Goal: Find contact information: Find contact information

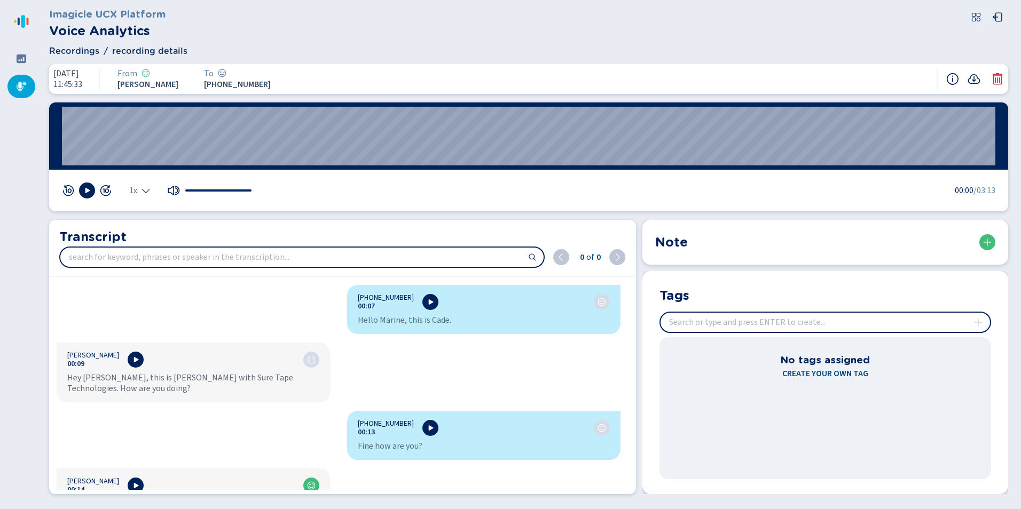
scroll to position [2563, 0]
click at [22, 66] on div at bounding box center [21, 58] width 28 height 23
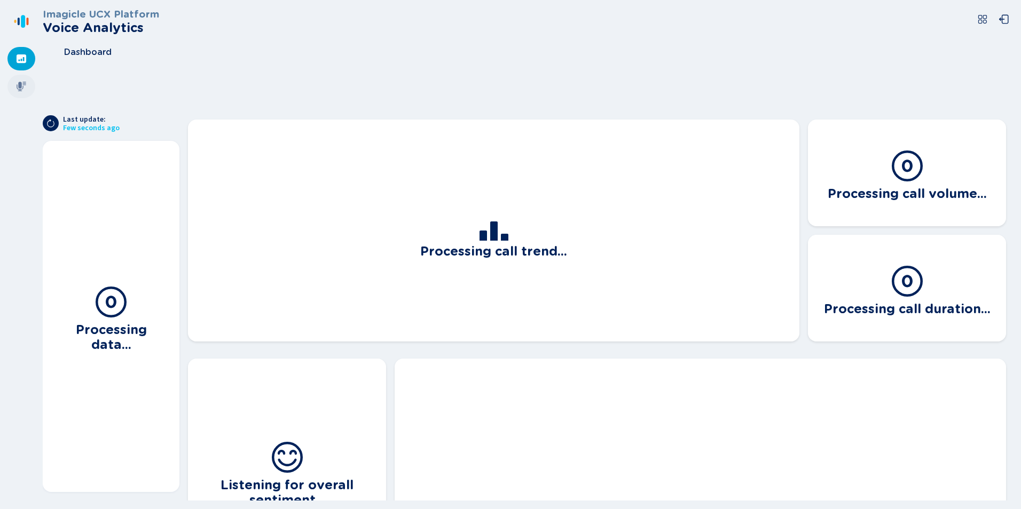
click at [23, 97] on div at bounding box center [21, 86] width 28 height 23
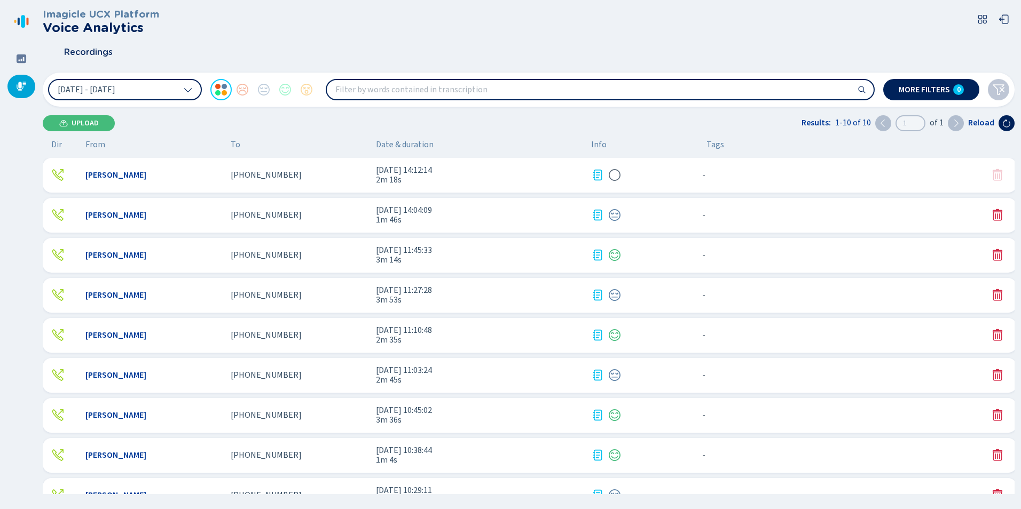
click at [199, 179] on div "Mallory Cooke" at bounding box center [153, 175] width 137 height 10
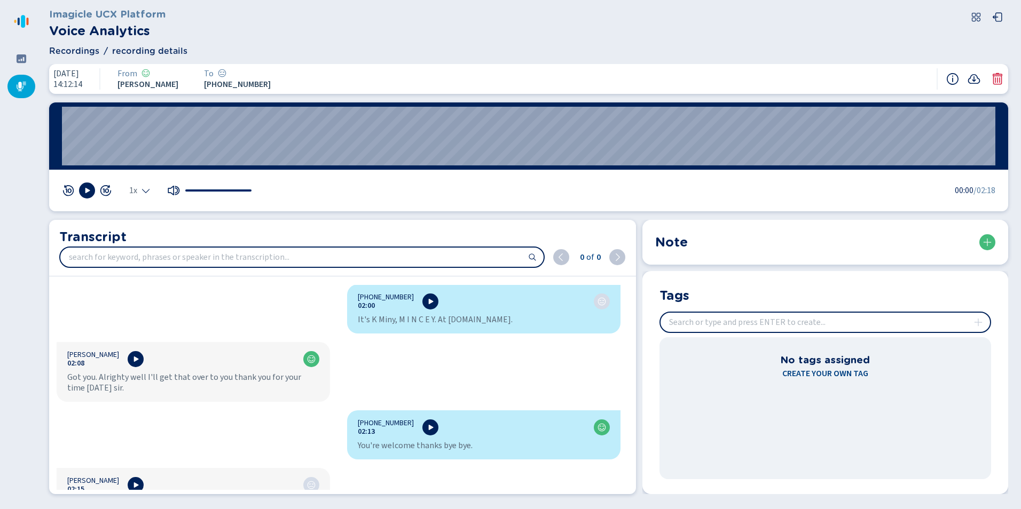
scroll to position [1655, 0]
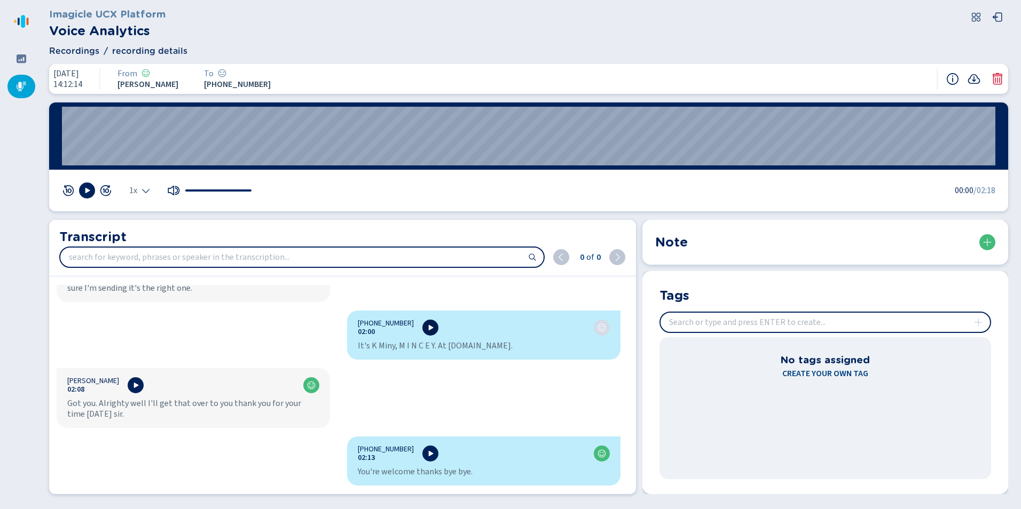
click at [429, 328] on icon at bounding box center [431, 327] width 5 height 5
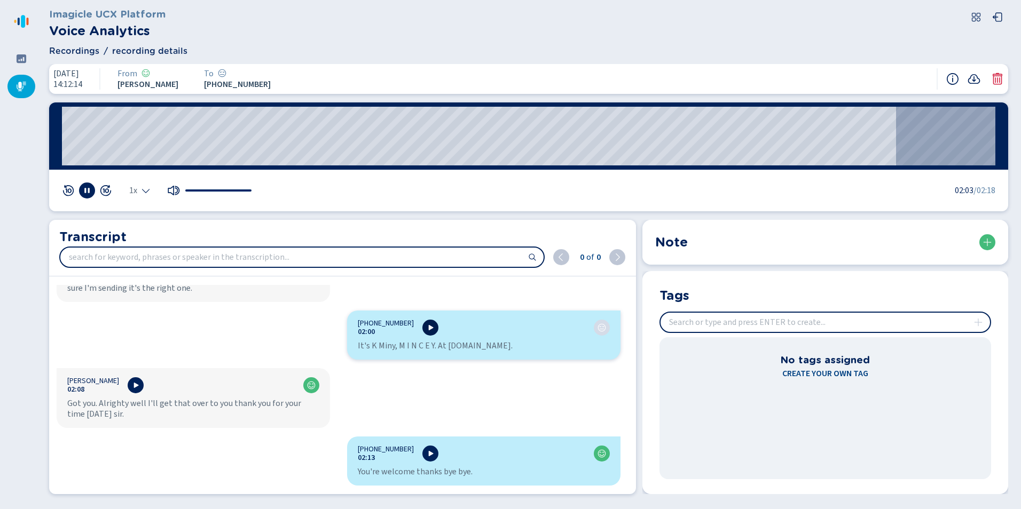
click at [429, 328] on icon at bounding box center [431, 327] width 5 height 5
click at [26, 52] on div at bounding box center [21, 58] width 28 height 23
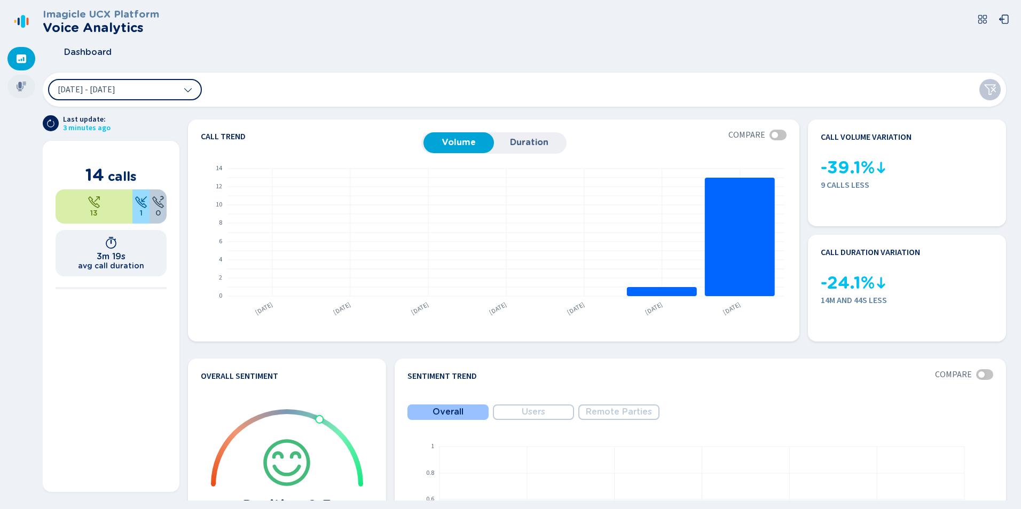
click at [14, 88] on div at bounding box center [21, 86] width 28 height 23
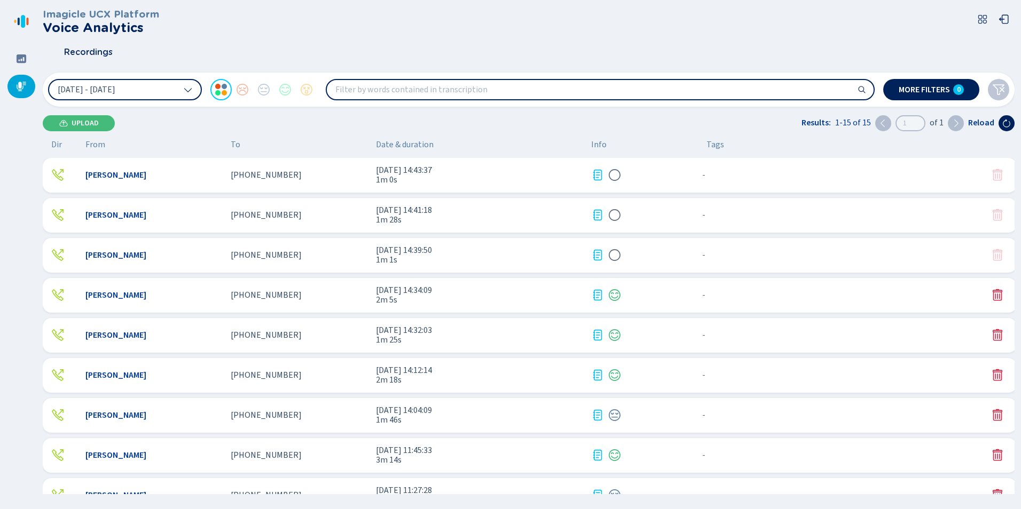
click at [183, 179] on div "[PERSON_NAME]" at bounding box center [153, 175] width 137 height 10
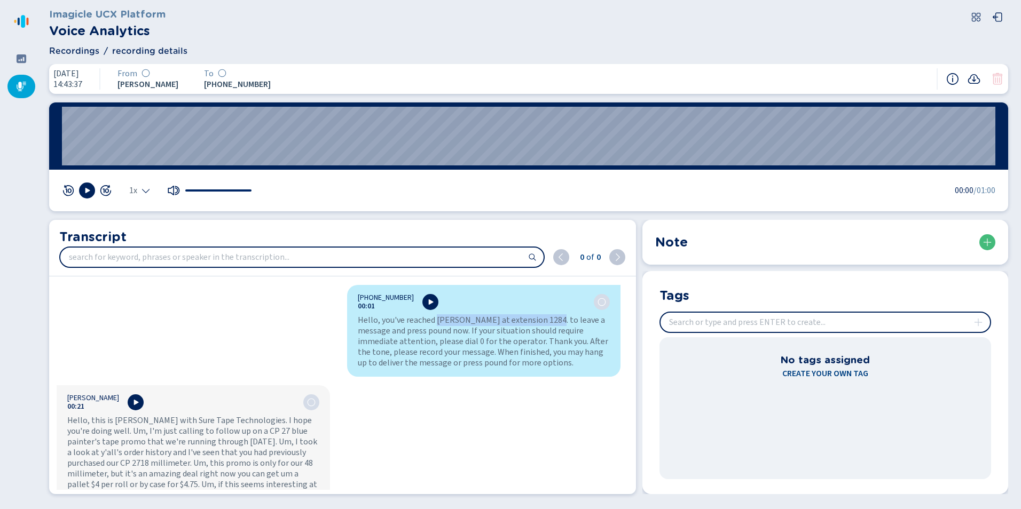
drag, startPoint x: 434, startPoint y: 320, endPoint x: 548, endPoint y: 319, distance: 114.3
click at [548, 319] on div "Hello, you've reached Larry Johnson at extension 1284. to leave a message and p…" at bounding box center [484, 341] width 252 height 53
copy div "Larry Johnson at extension 1284"
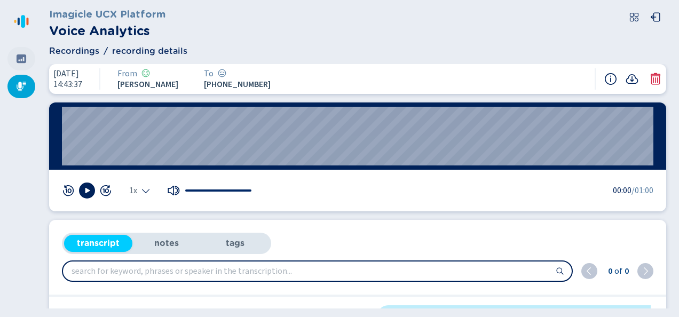
click at [23, 64] on div at bounding box center [21, 58] width 28 height 23
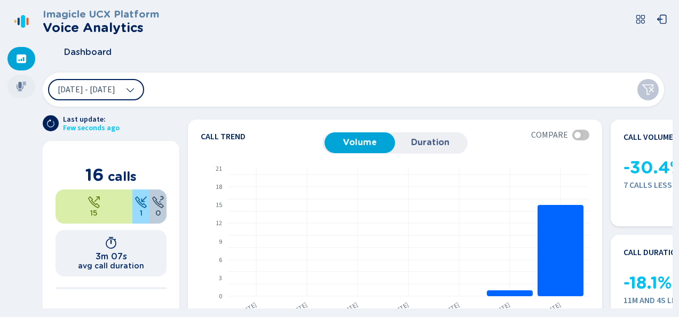
click at [17, 84] on icon at bounding box center [21, 86] width 11 height 11
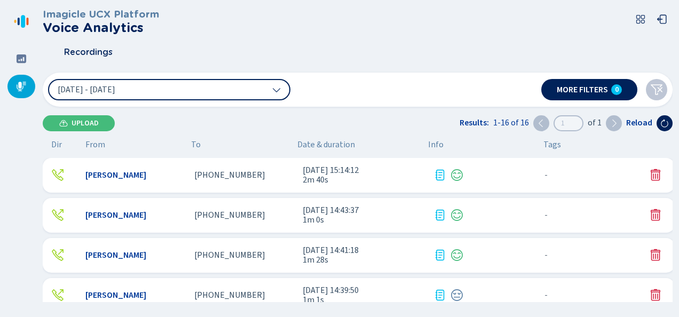
click at [160, 168] on div "Mallory Cooke +18008754811 3 Oct 2025 - 15:14:12 2m 40s - {{hiddenTagsCount}} m…" at bounding box center [359, 175] width 632 height 35
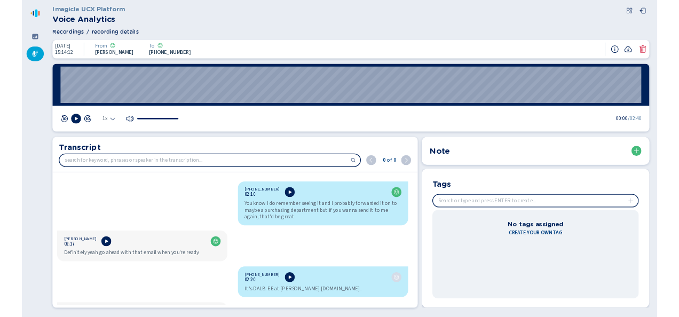
scroll to position [1068, 0]
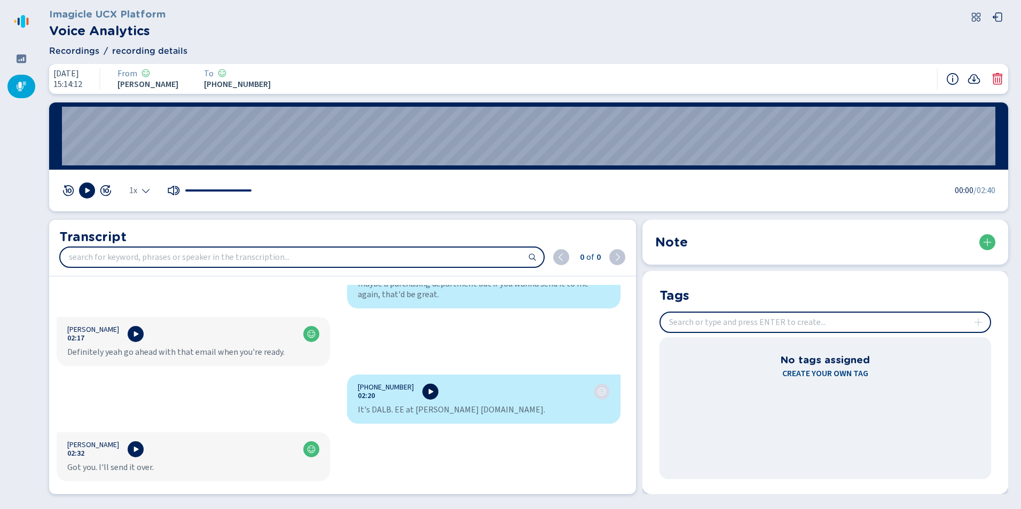
click at [422, 386] on button at bounding box center [430, 392] width 16 height 16
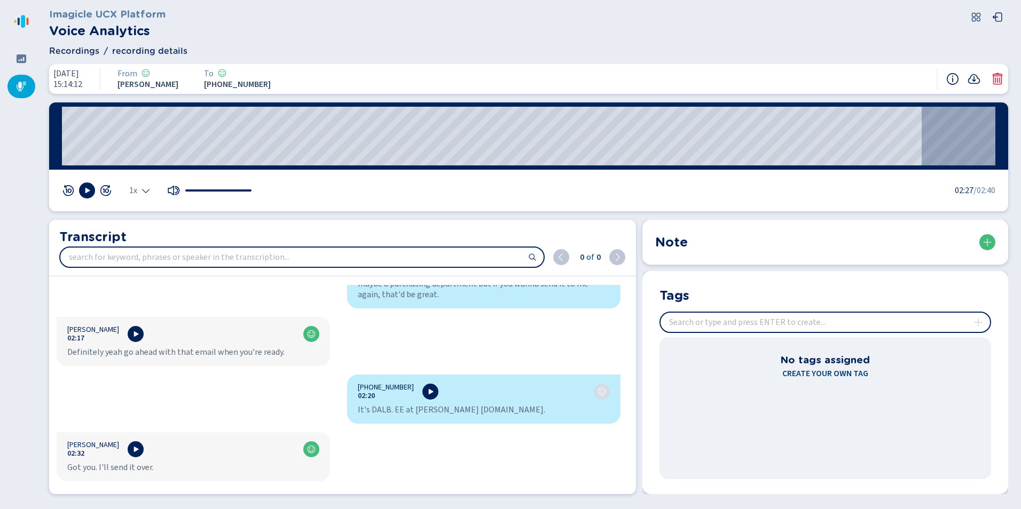
click at [365, 405] on div "It's DALB. EE at Hubbard supply.com." at bounding box center [484, 410] width 252 height 11
drag, startPoint x: 366, startPoint y: 397, endPoint x: 483, endPoint y: 400, distance: 117.5
click at [483, 405] on div "It's DALB. EE at Hubbard supply.com." at bounding box center [484, 410] width 252 height 11
copy div "DALB. EE at Hubbard supply.com"
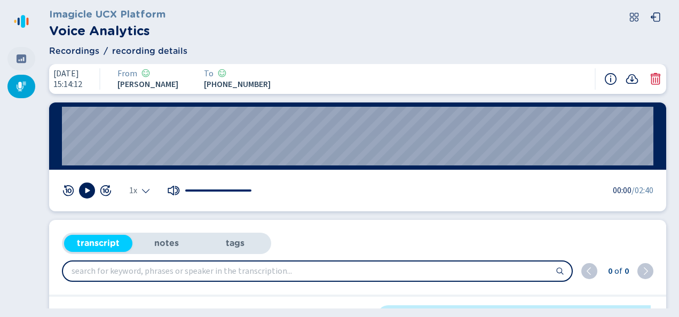
click at [8, 58] on div at bounding box center [21, 58] width 28 height 23
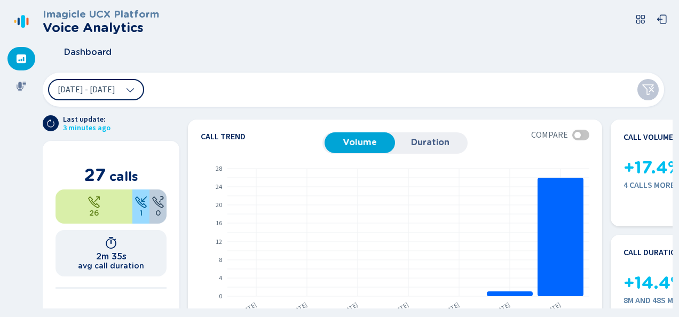
click at [456, 40] on div "Dashboard" at bounding box center [358, 52] width 630 height 27
click at [221, 74] on div "[DATE] - [DATE]" at bounding box center [354, 90] width 622 height 34
click at [398, 65] on div "Dashboard" at bounding box center [358, 52] width 630 height 27
